Goal: Information Seeking & Learning: Learn about a topic

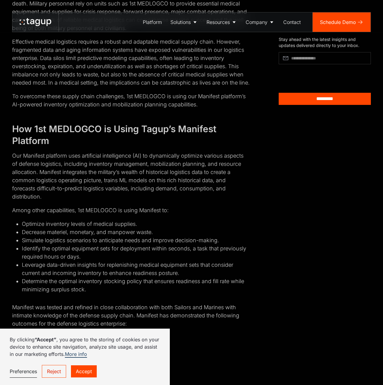
scroll to position [636, 0]
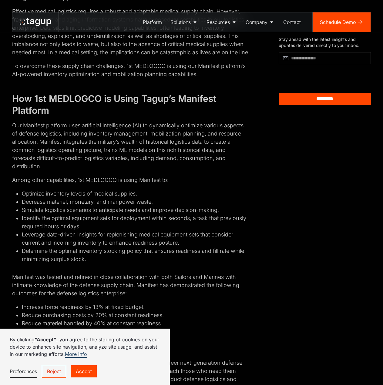
click at [55, 371] on link "Reject" at bounding box center [54, 371] width 24 height 13
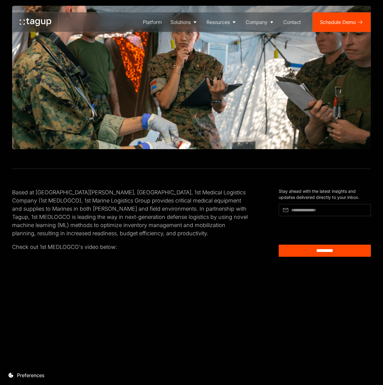
scroll to position [0, 0]
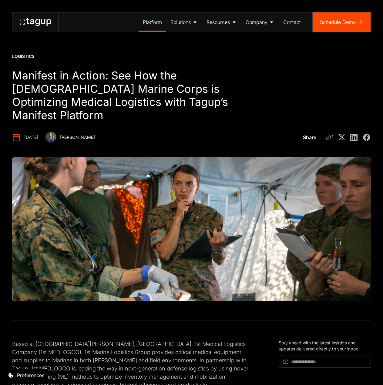
click at [155, 23] on div "Platform" at bounding box center [152, 21] width 19 height 7
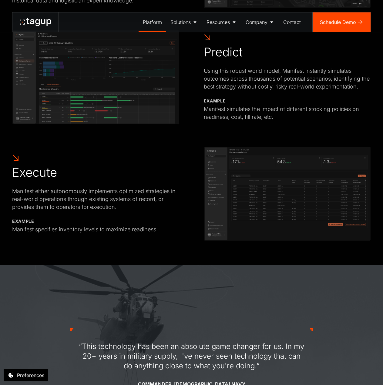
scroll to position [606, 0]
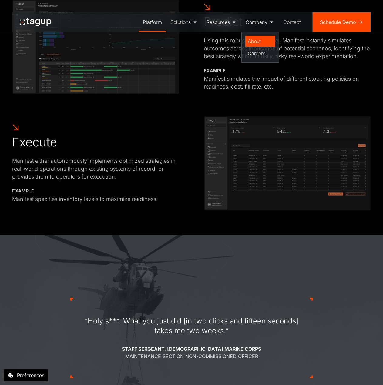
click at [258, 42] on div "About" at bounding box center [260, 41] width 25 height 7
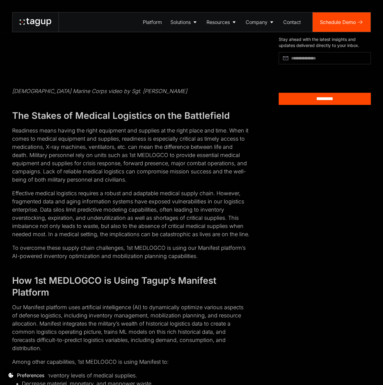
scroll to position [485, 0]
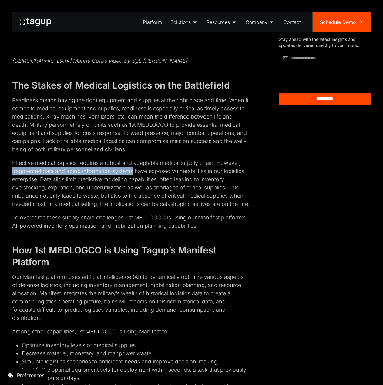
drag, startPoint x: 12, startPoint y: 158, endPoint x: 133, endPoint y: 155, distance: 121.8
click at [133, 155] on div "Based at [GEOGRAPHIC_DATA][PERSON_NAME], [GEOGRAPHIC_DATA], 1st Medical Logisti…" at bounding box center [191, 213] width 383 height 756
click at [113, 278] on p "Our Manifest platform uses artificial intelligence (AI) to dynamically optimize…" at bounding box center [130, 297] width 237 height 49
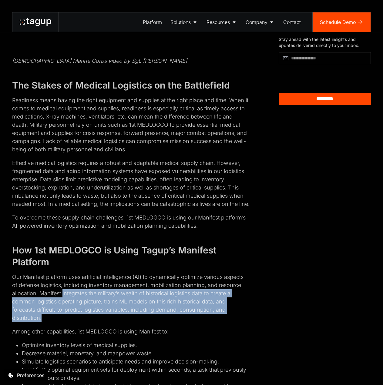
drag, startPoint x: 63, startPoint y: 288, endPoint x: 39, endPoint y: 310, distance: 32.6
click at [42, 313] on p "Our Manifest platform uses artificial intelligence (AI) to dynamically optimize…" at bounding box center [130, 297] width 237 height 49
copy p "integrates the military’s wealth of historical logistics data to create a commo…"
